Goal: Find specific page/section: Find specific page/section

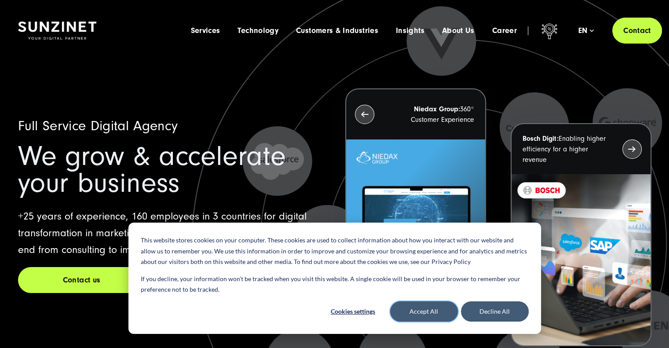
click at [433, 311] on button "Accept All" at bounding box center [424, 311] width 68 height 20
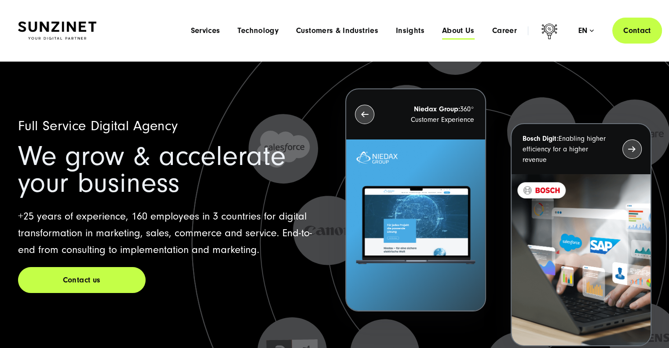
click at [450, 32] on span "About Us" at bounding box center [458, 30] width 33 height 9
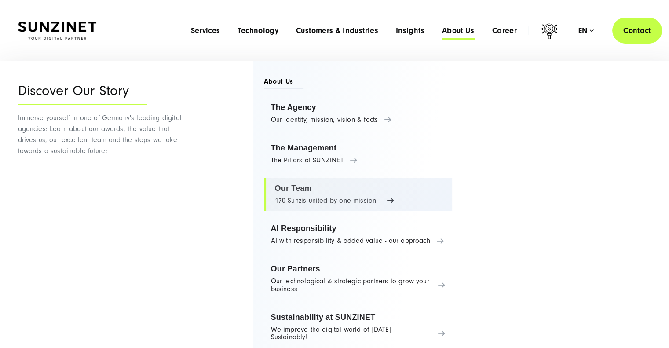
click at [288, 185] on link "Our Team 170 Sunzis united by one mission" at bounding box center [358, 194] width 189 height 33
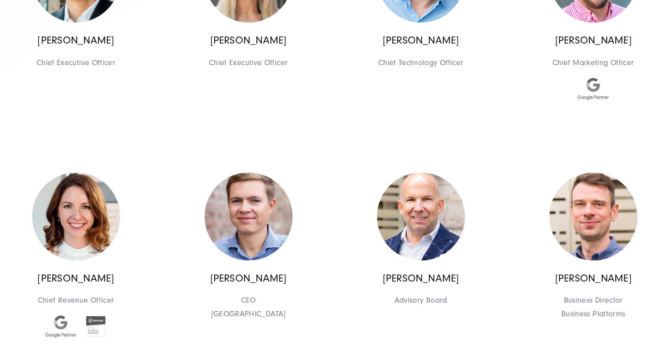
scroll to position [571, 0]
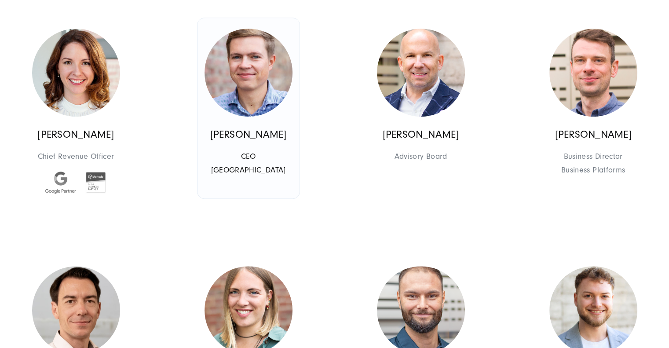
click at [250, 81] on img at bounding box center [248, 73] width 88 height 88
click at [250, 80] on img at bounding box center [248, 73] width 88 height 88
click at [257, 83] on img at bounding box center [248, 73] width 88 height 88
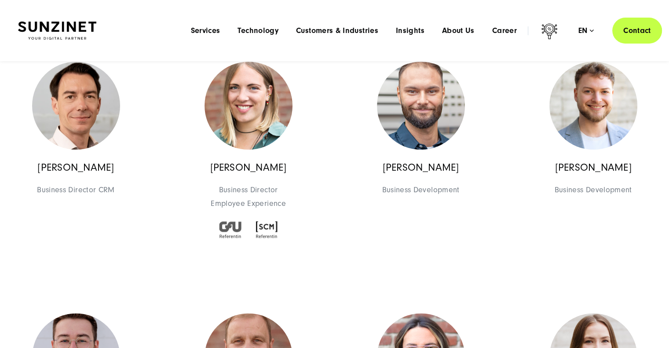
scroll to position [747, 0]
